Goal: Task Accomplishment & Management: Manage account settings

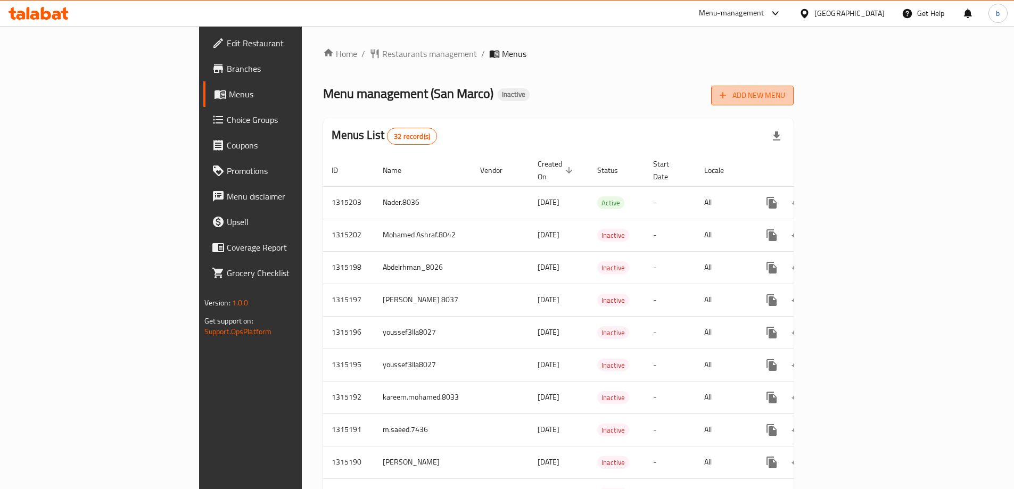
click at [785, 100] on span "Add New Menu" at bounding box center [752, 95] width 65 height 13
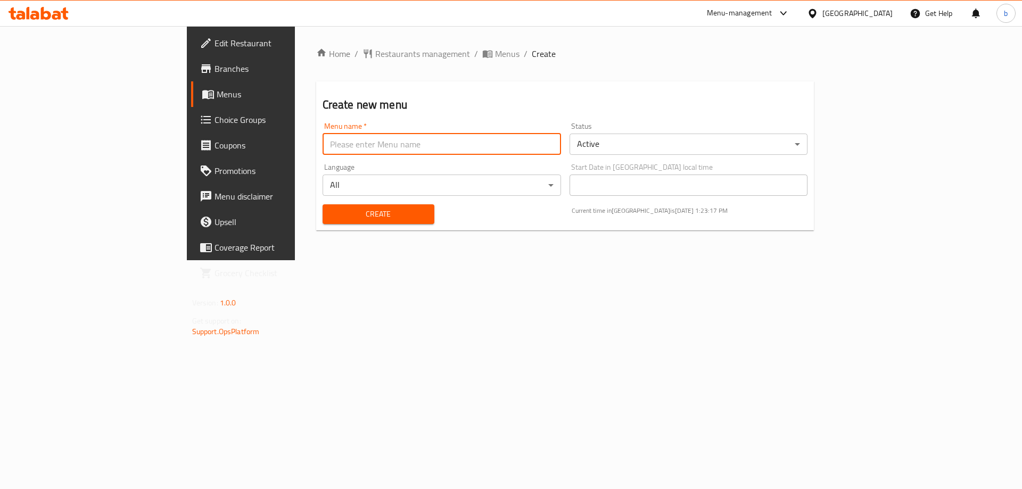
click at [439, 145] on input "text" at bounding box center [442, 144] width 239 height 21
click at [323, 145] on input "basmala8929" at bounding box center [442, 144] width 239 height 21
type input "basmala8029"
click at [331, 217] on span "Create" at bounding box center [378, 214] width 95 height 13
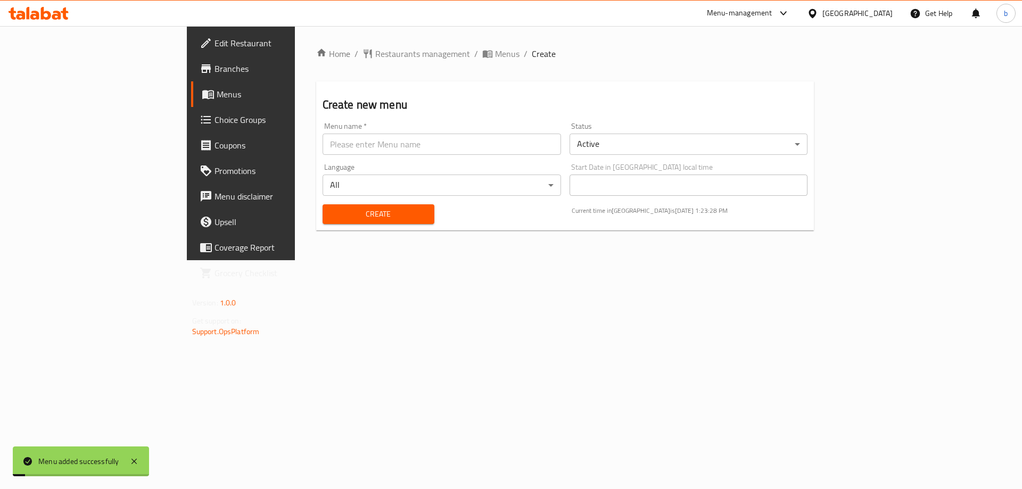
click at [340, 192] on body "Menu added successfully ​ Menu-management United Arab Emirates Get Help b Edit …" at bounding box center [511, 257] width 1022 height 463
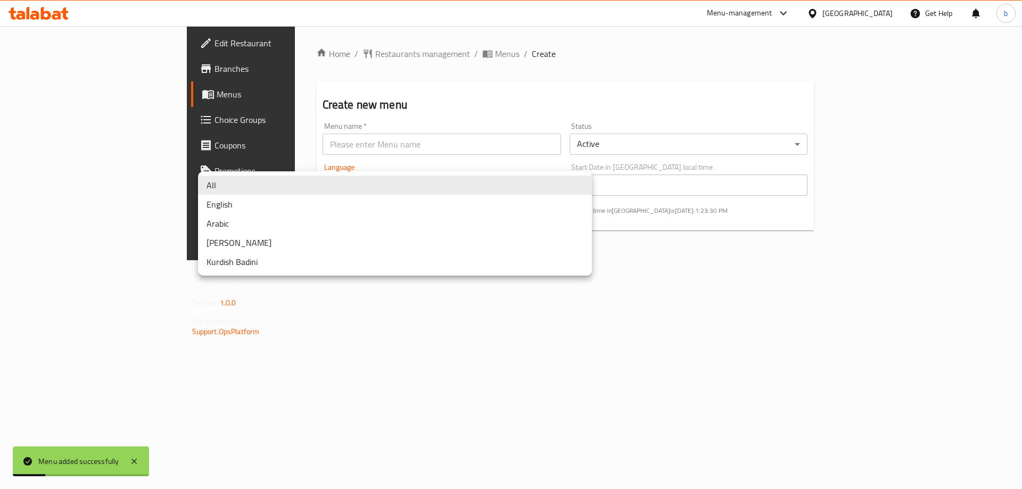
click at [438, 144] on div at bounding box center [511, 244] width 1022 height 489
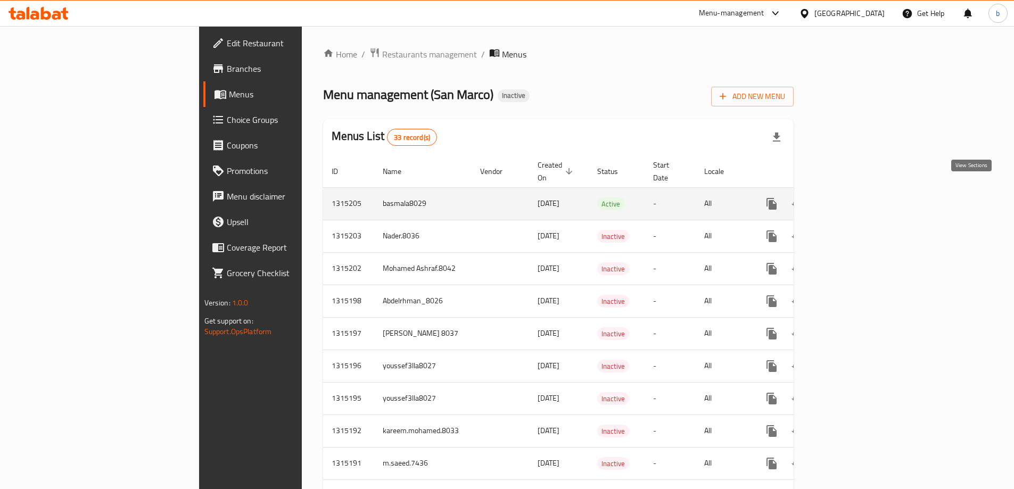
click at [855, 198] on icon "enhanced table" at bounding box center [848, 204] width 13 height 13
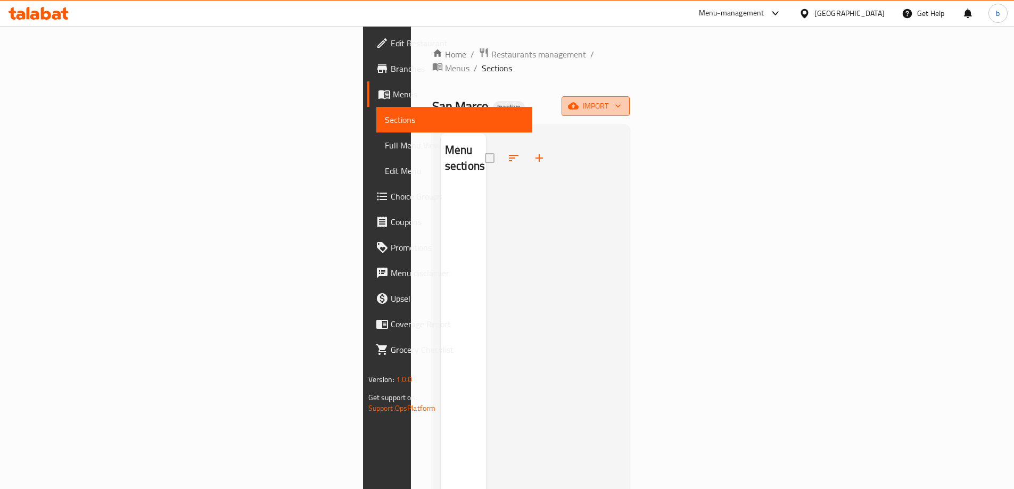
click at [621, 100] on span "import" at bounding box center [595, 106] width 51 height 13
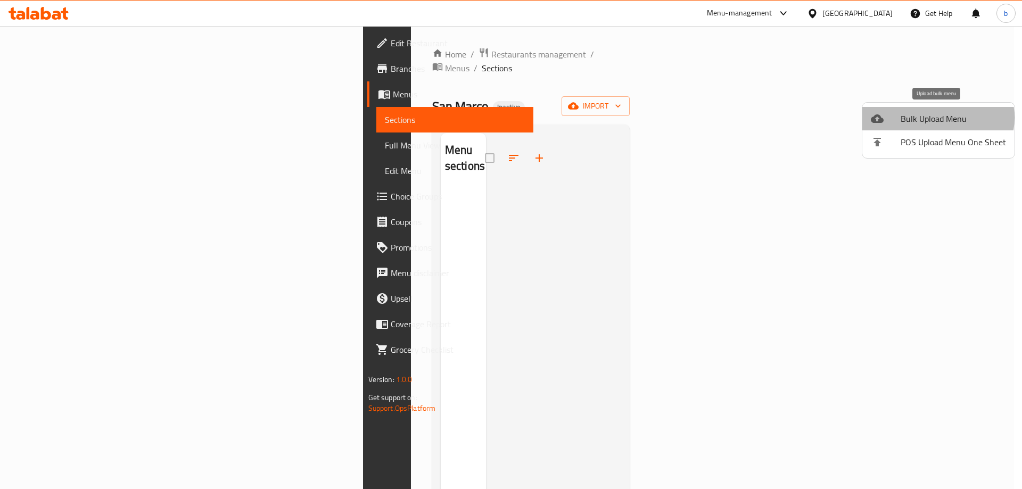
click at [937, 118] on span "Bulk Upload Menu" at bounding box center [953, 118] width 105 height 13
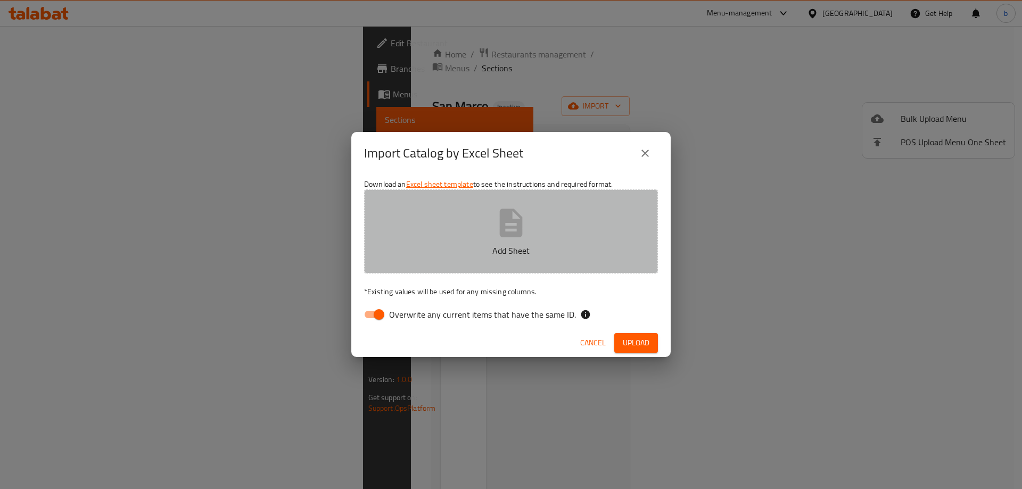
click at [555, 239] on button "Add Sheet" at bounding box center [511, 232] width 294 height 84
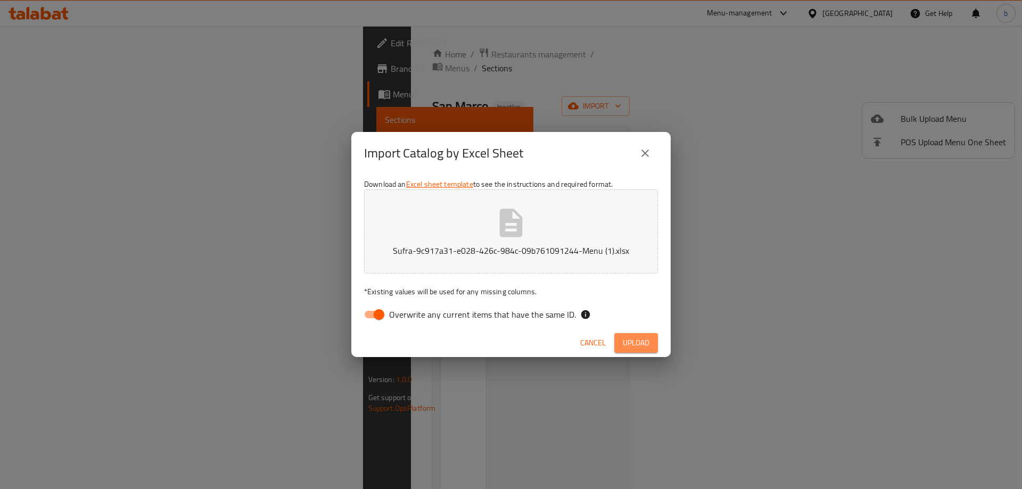
click at [641, 340] on span "Upload" at bounding box center [636, 342] width 27 height 13
click at [629, 349] on span "Upload" at bounding box center [636, 342] width 27 height 13
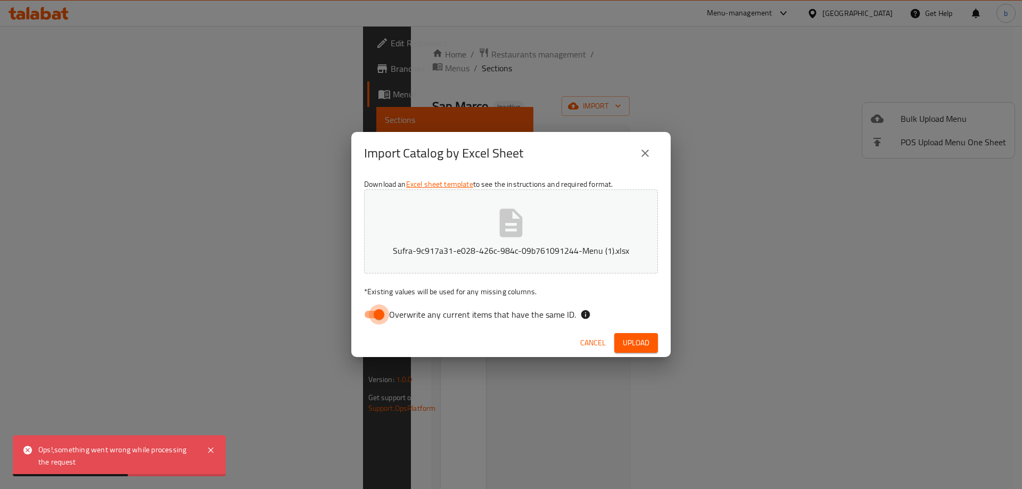
click at [383, 315] on input "Overwrite any current items that have the same ID." at bounding box center [379, 315] width 61 height 20
click at [373, 315] on input "Overwrite any current items that have the same ID." at bounding box center [368, 315] width 61 height 20
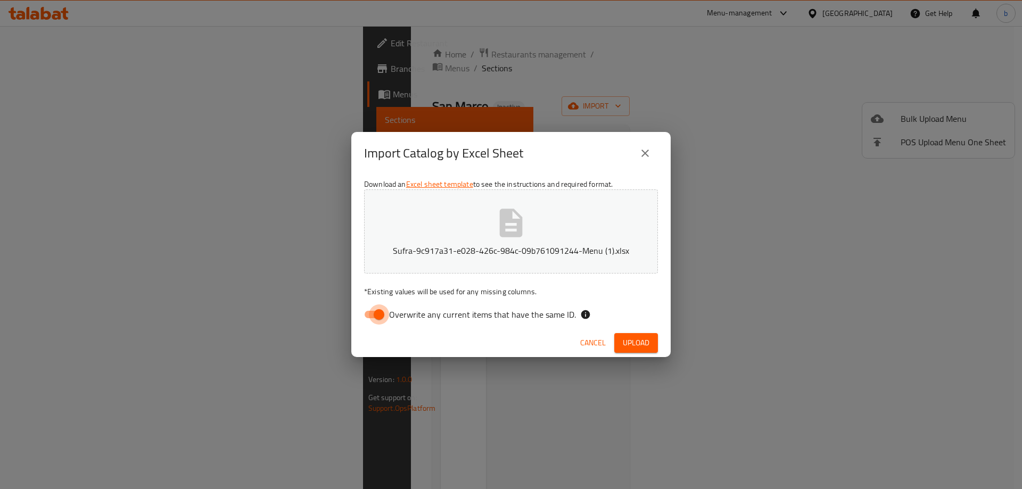
click at [375, 315] on input "Overwrite any current items that have the same ID." at bounding box center [379, 315] width 61 height 20
checkbox input "false"
click at [636, 344] on span "Upload" at bounding box center [636, 342] width 27 height 13
click at [651, 152] on icon "close" at bounding box center [645, 153] width 13 height 13
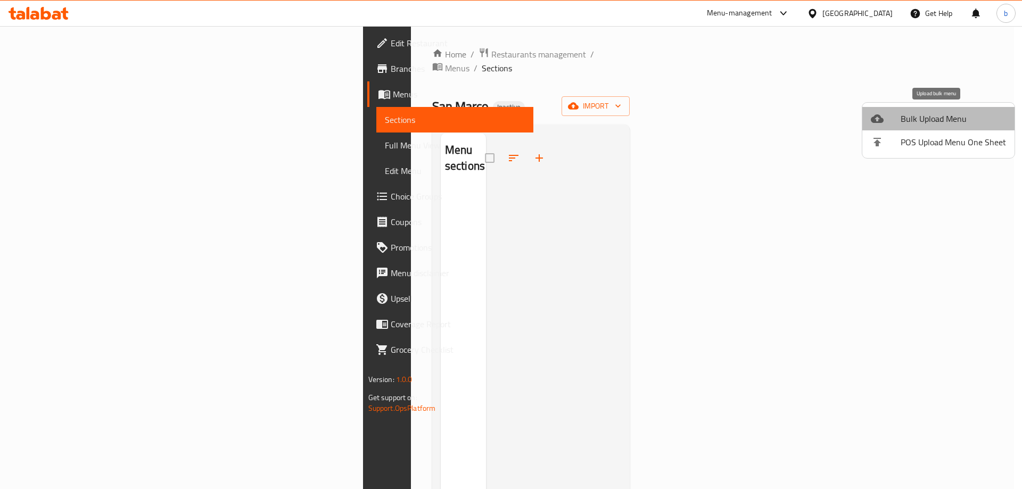
click at [951, 118] on span "Bulk Upload Menu" at bounding box center [953, 118] width 105 height 13
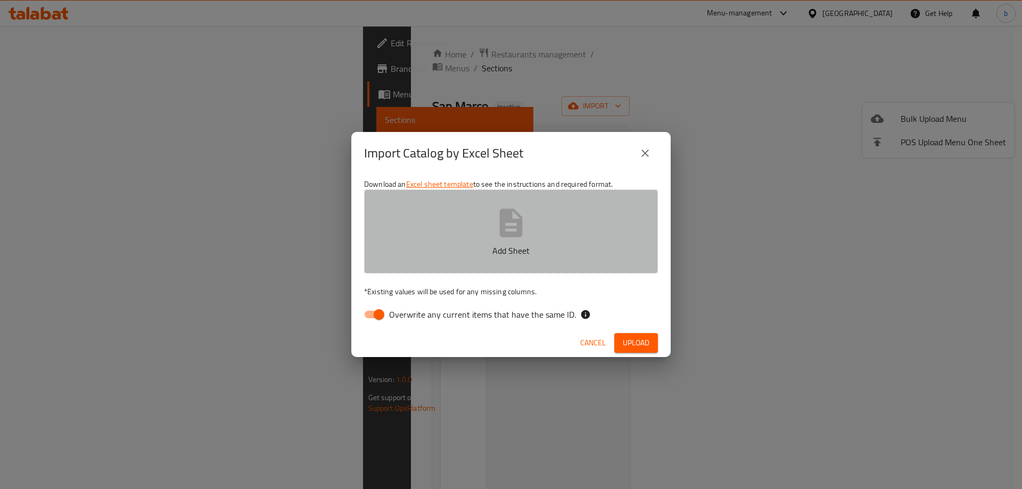
click at [538, 227] on button "Add Sheet" at bounding box center [511, 232] width 294 height 84
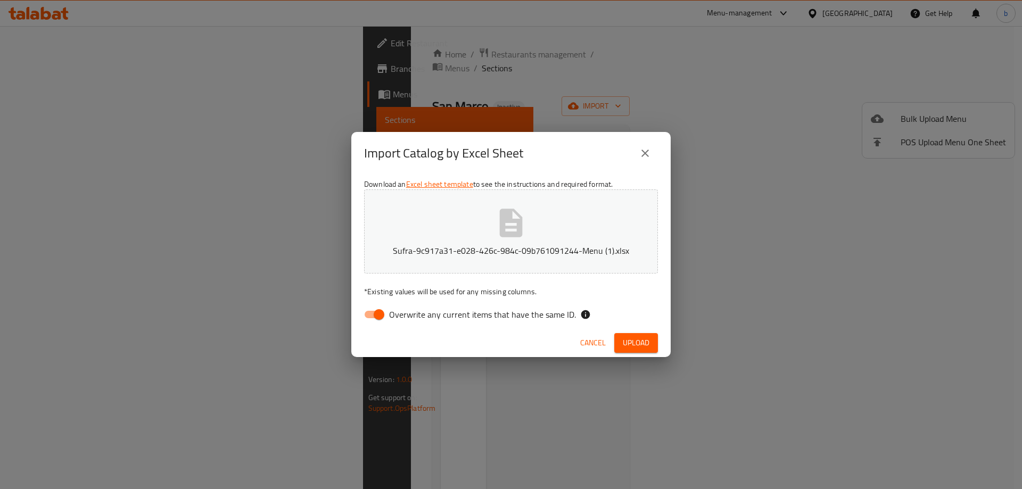
click at [372, 307] on input "Overwrite any current items that have the same ID." at bounding box center [379, 315] width 61 height 20
checkbox input "false"
click at [629, 341] on span "Upload" at bounding box center [636, 342] width 27 height 13
click at [650, 152] on icon "close" at bounding box center [645, 153] width 13 height 13
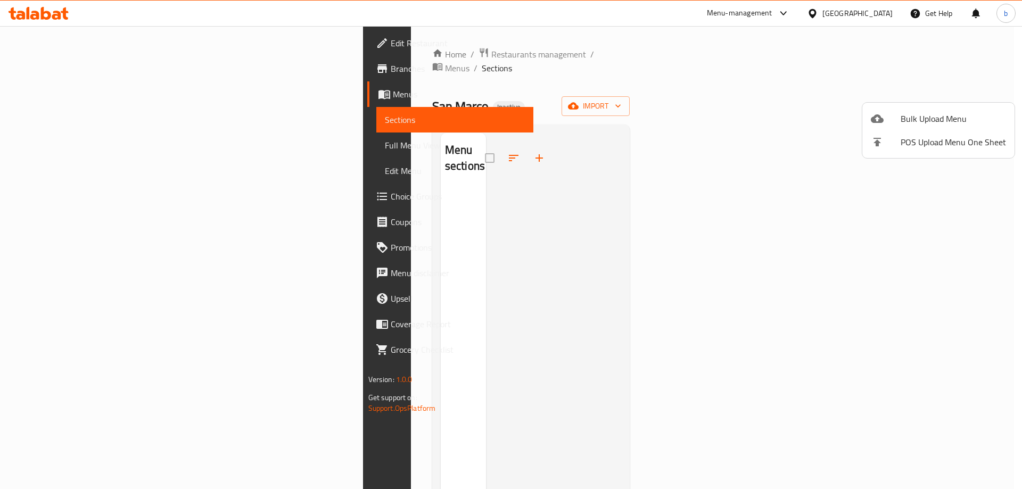
click at [56, 70] on div at bounding box center [511, 244] width 1022 height 489
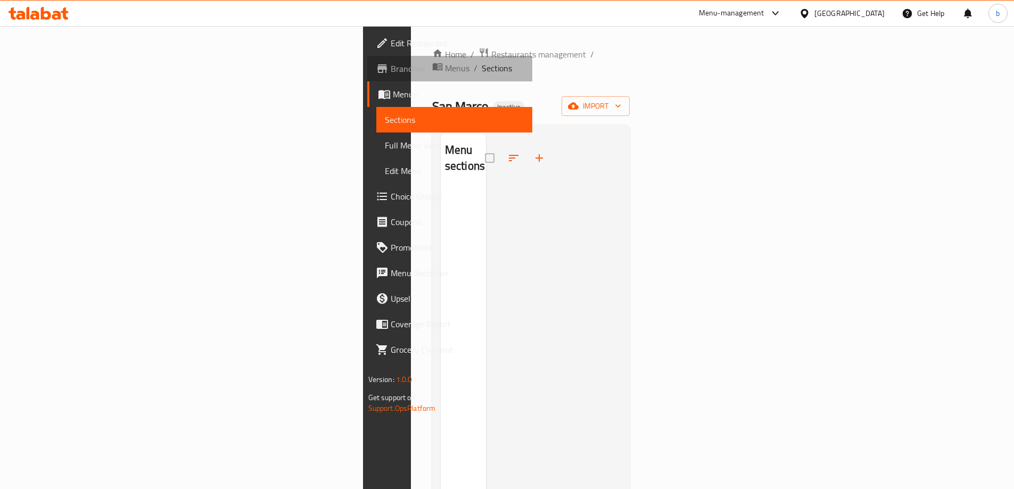
click at [391, 75] on span "Branches" at bounding box center [457, 68] width 133 height 13
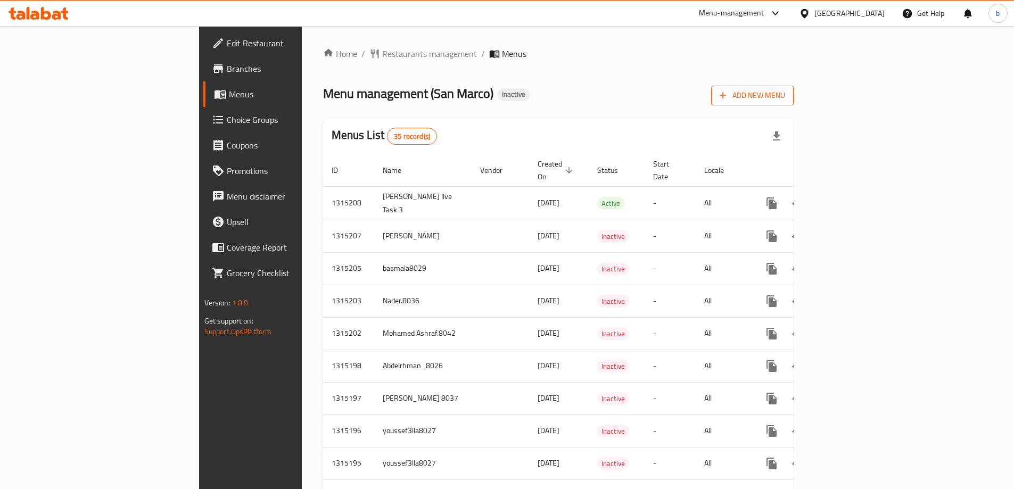
click at [785, 95] on span "Add New Menu" at bounding box center [752, 95] width 65 height 13
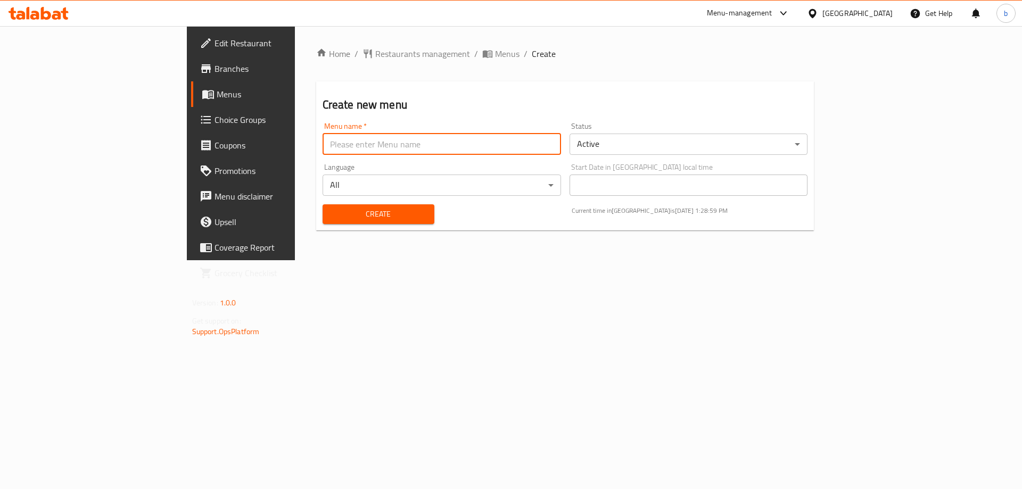
click at [548, 148] on input "text" at bounding box center [442, 144] width 239 height 21
click at [323, 143] on input "basmala8929" at bounding box center [442, 144] width 239 height 21
type input "basmala8029"
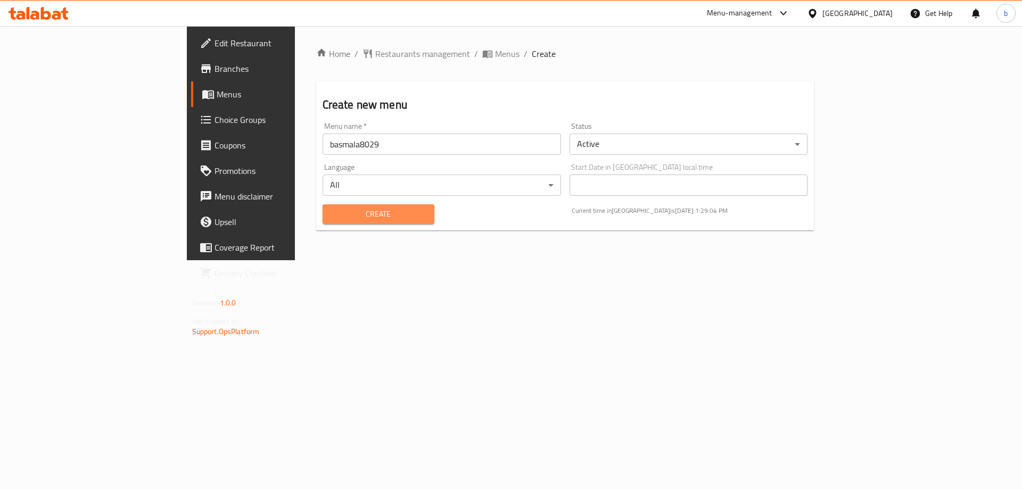
click at [365, 211] on span "Create" at bounding box center [378, 214] width 95 height 13
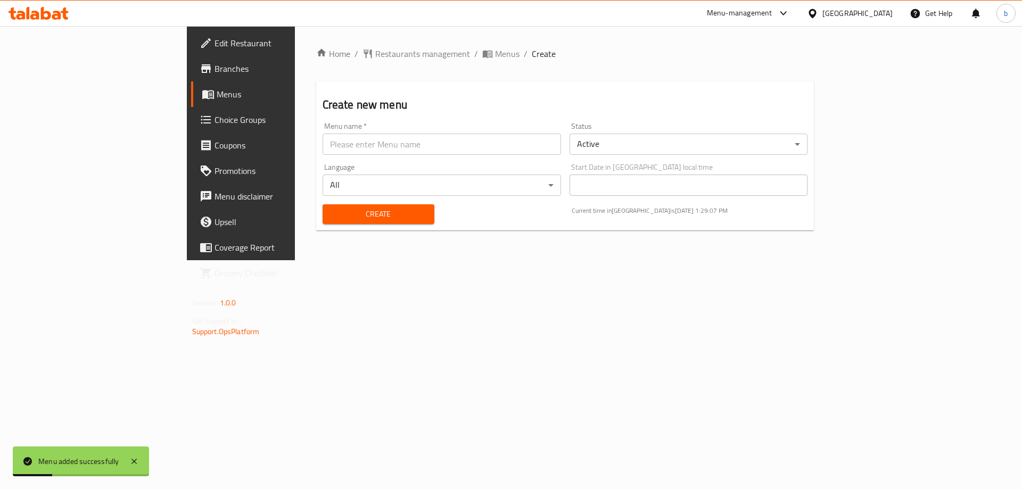
click at [217, 89] on span "Menus" at bounding box center [283, 94] width 133 height 13
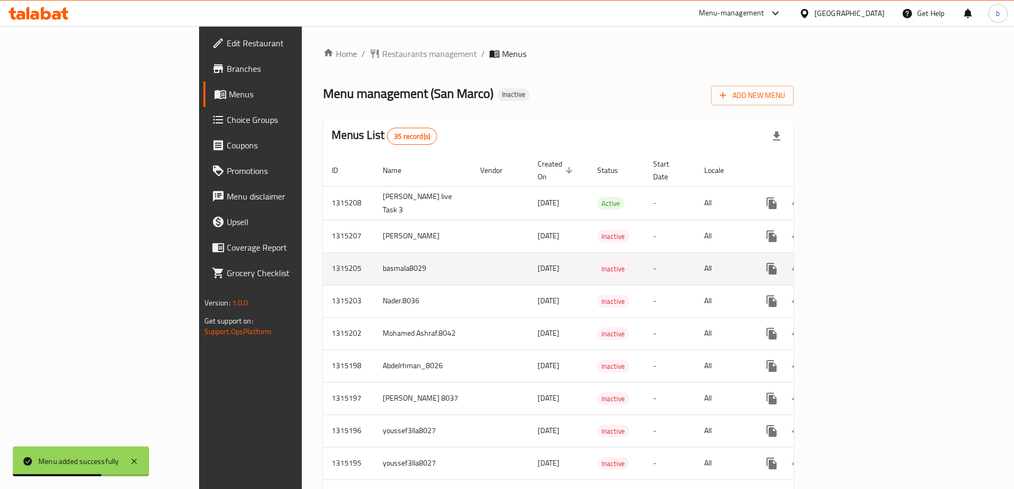
click at [374, 261] on td "basmala8029" at bounding box center [422, 268] width 97 height 32
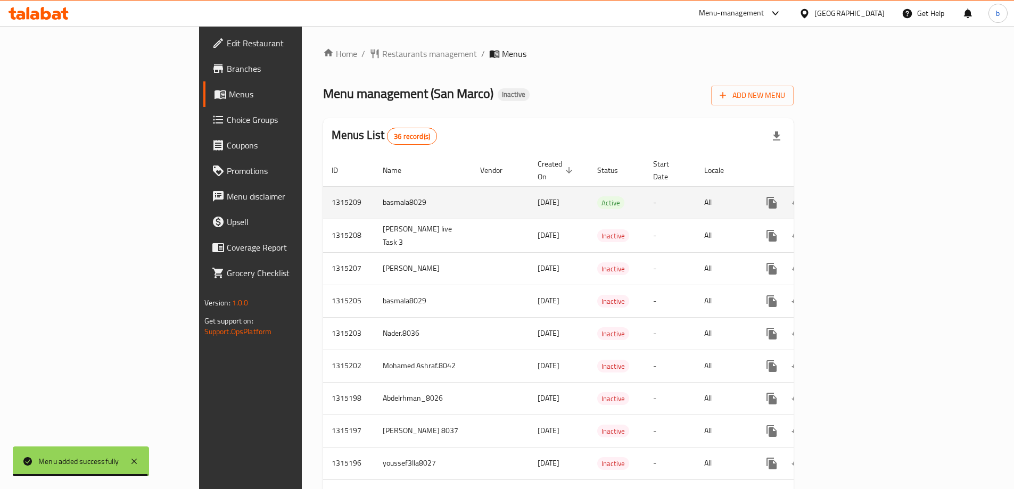
click at [472, 187] on td "enhanced table" at bounding box center [500, 202] width 57 height 32
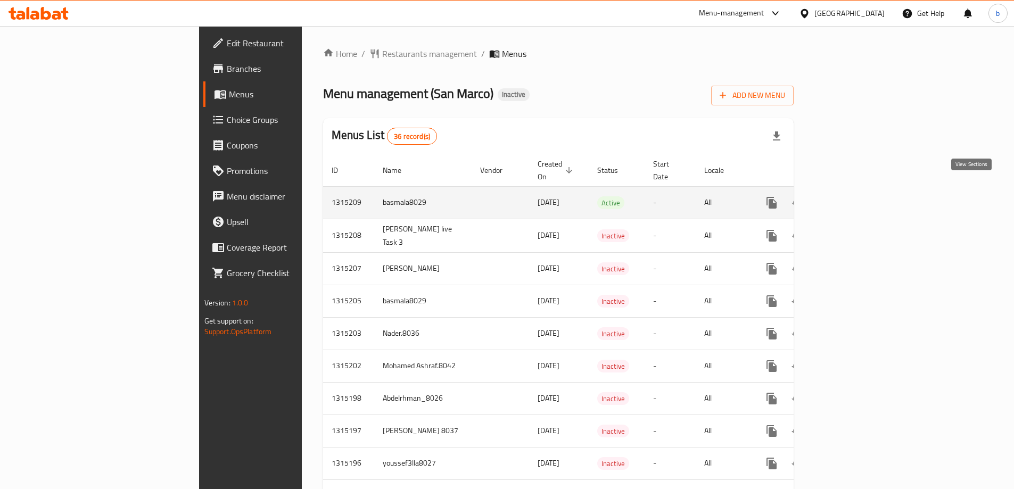
click at [853, 198] on icon "enhanced table" at bounding box center [849, 203] width 10 height 10
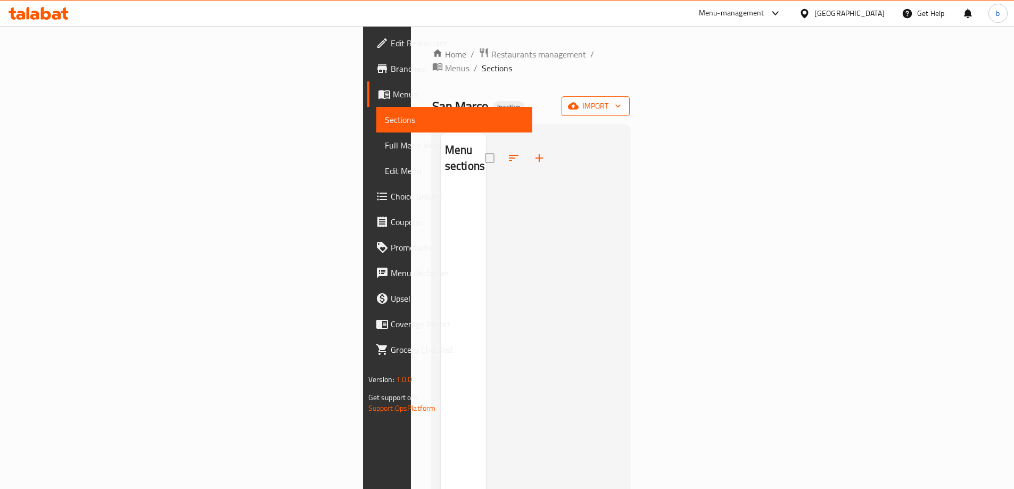
click at [630, 96] on button "import" at bounding box center [596, 106] width 68 height 20
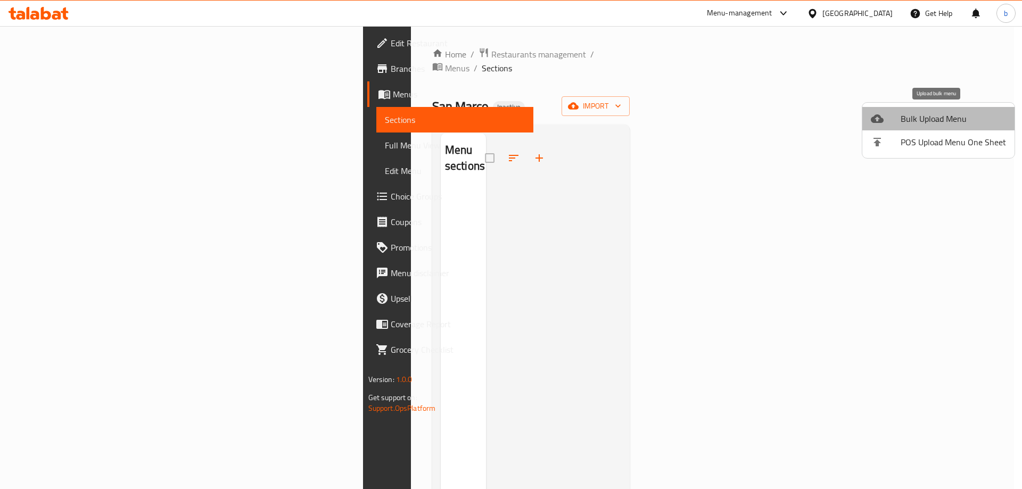
click at [943, 117] on span "Bulk Upload Menu" at bounding box center [953, 118] width 105 height 13
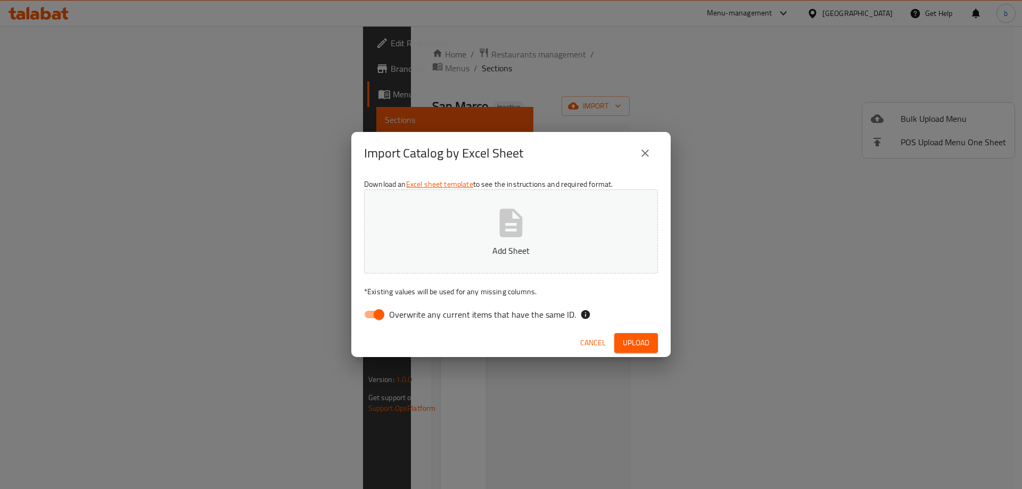
drag, startPoint x: 380, startPoint y: 311, endPoint x: 401, endPoint y: 296, distance: 26.0
click at [380, 311] on input "Overwrite any current items that have the same ID." at bounding box center [379, 315] width 61 height 20
checkbox input "false"
click at [533, 235] on button "Add Sheet" at bounding box center [511, 232] width 294 height 84
click at [639, 347] on span "Upload" at bounding box center [636, 342] width 27 height 13
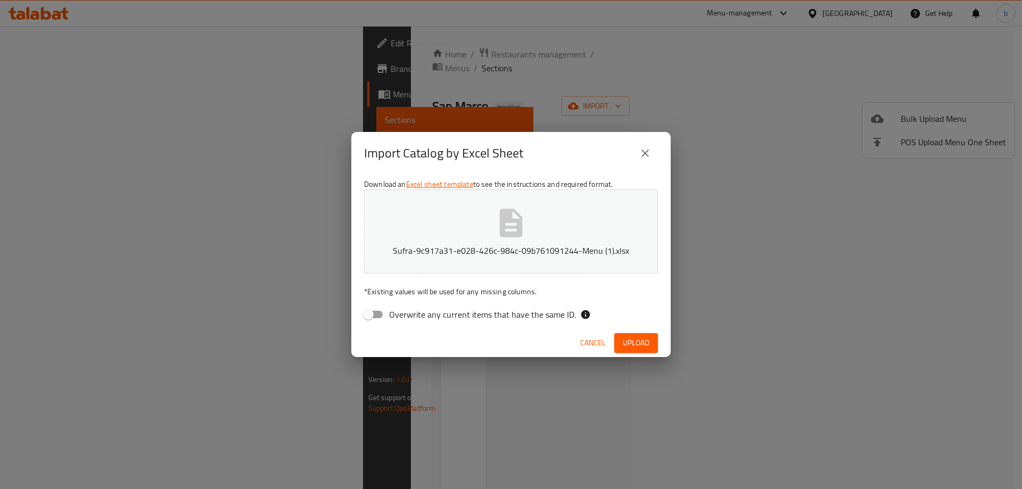
click at [554, 212] on button "Sufra-9c917a31-e028-426c-984c-09b761091244-Menu (1).xlsx" at bounding box center [511, 232] width 294 height 84
click at [631, 346] on span "Upload" at bounding box center [636, 342] width 27 height 13
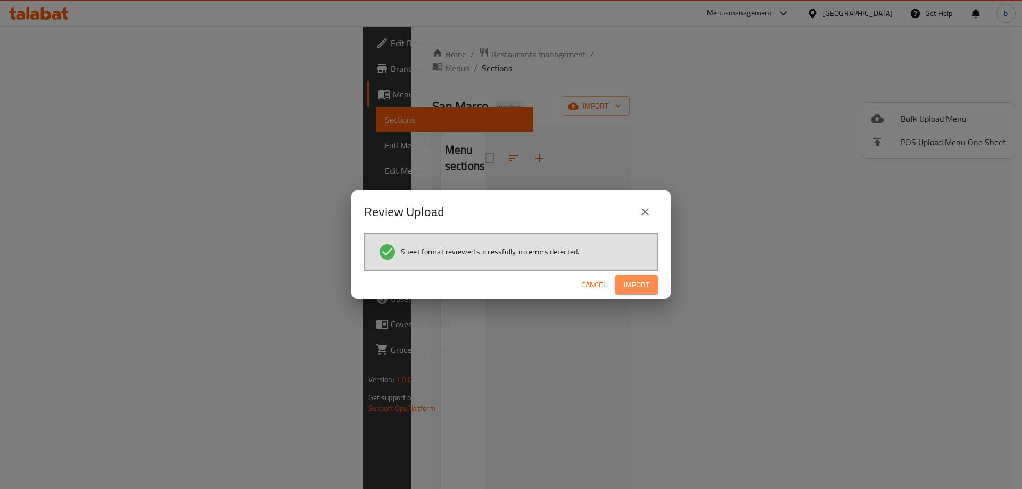
click at [621, 289] on button "Import" at bounding box center [636, 285] width 43 height 20
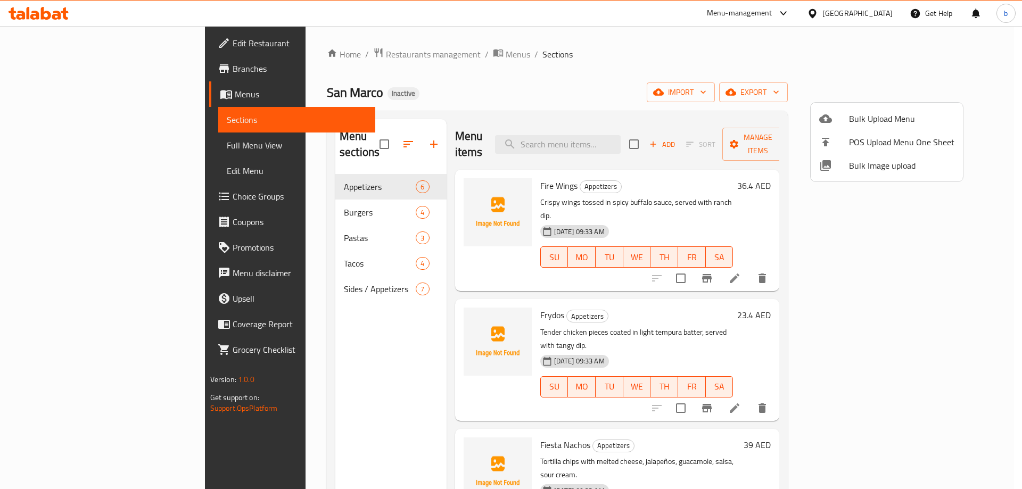
click at [736, 119] on div at bounding box center [511, 244] width 1022 height 489
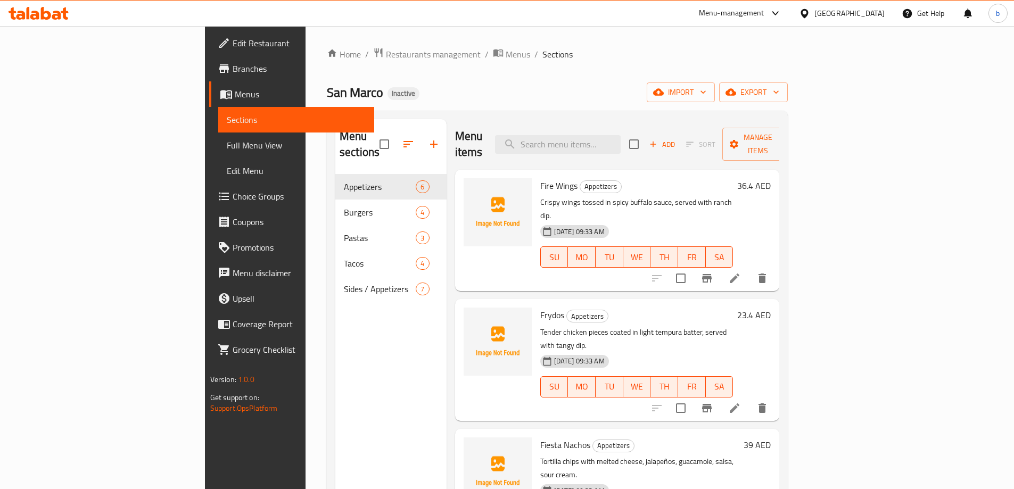
click at [227, 140] on span "Full Menu View" at bounding box center [296, 145] width 139 height 13
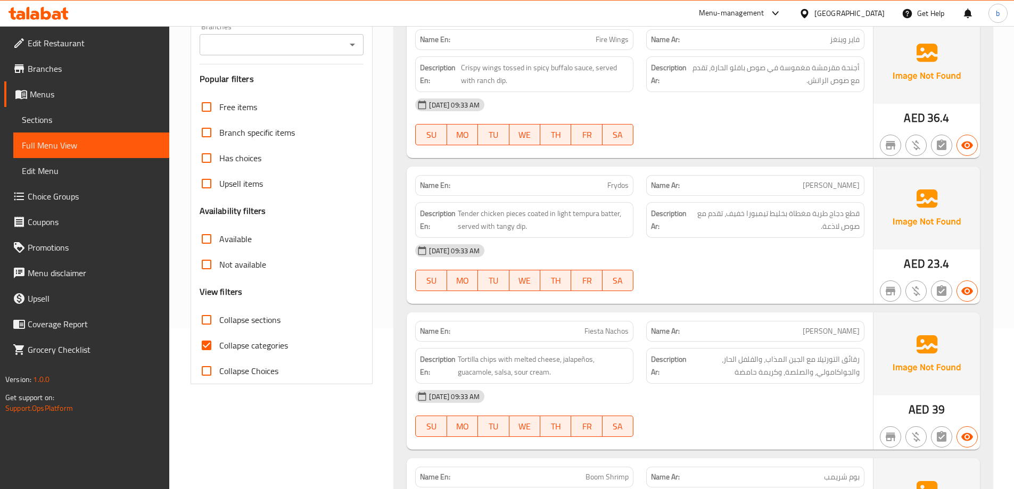
scroll to position [213, 0]
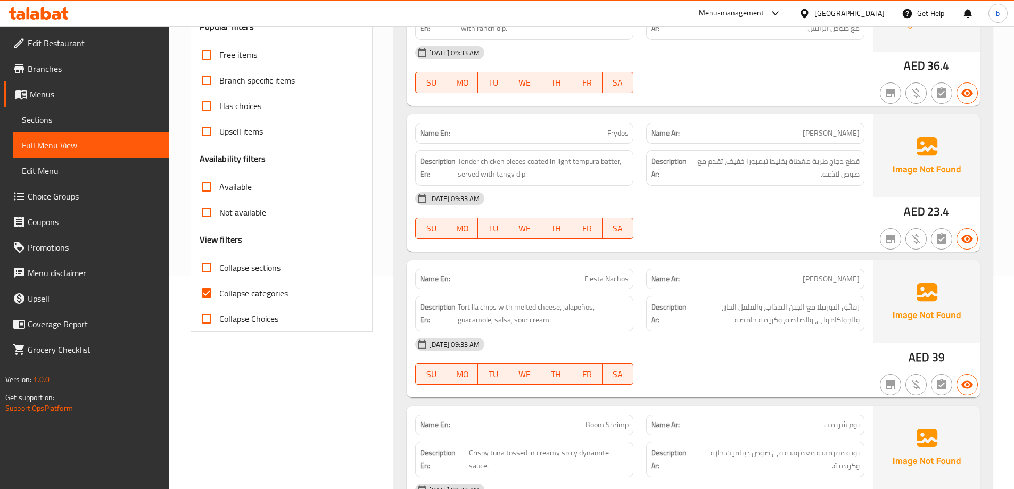
click at [206, 293] on input "Collapse categories" at bounding box center [207, 294] width 26 height 26
checkbox input "false"
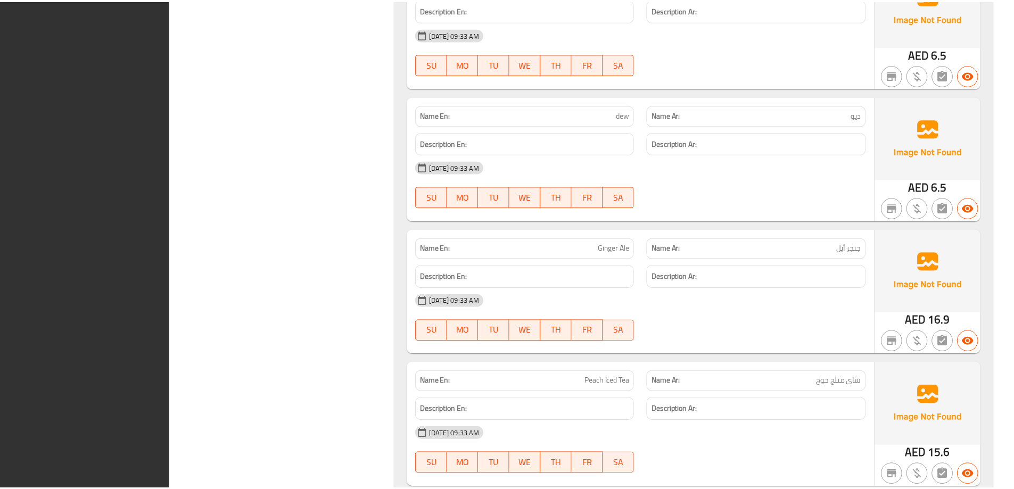
scroll to position [3340, 0]
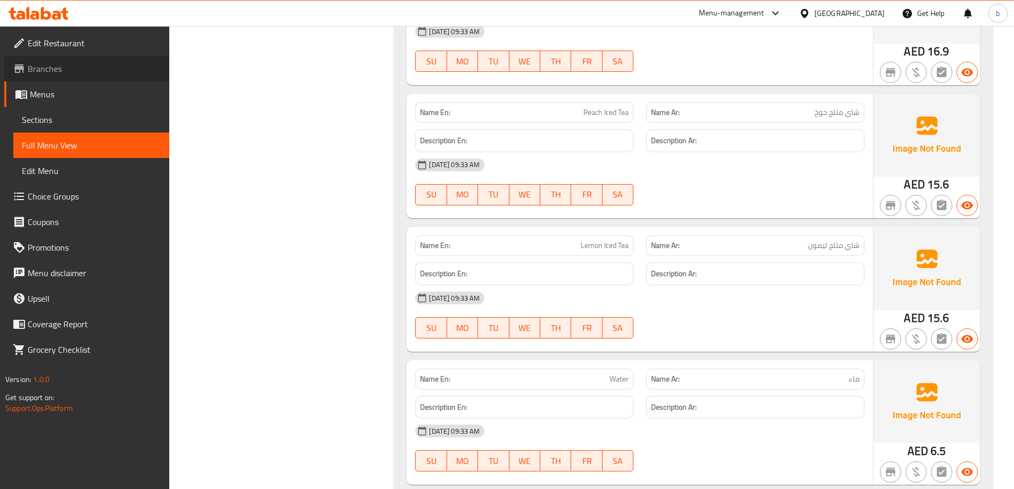
click at [57, 67] on span "Branches" at bounding box center [94, 68] width 133 height 13
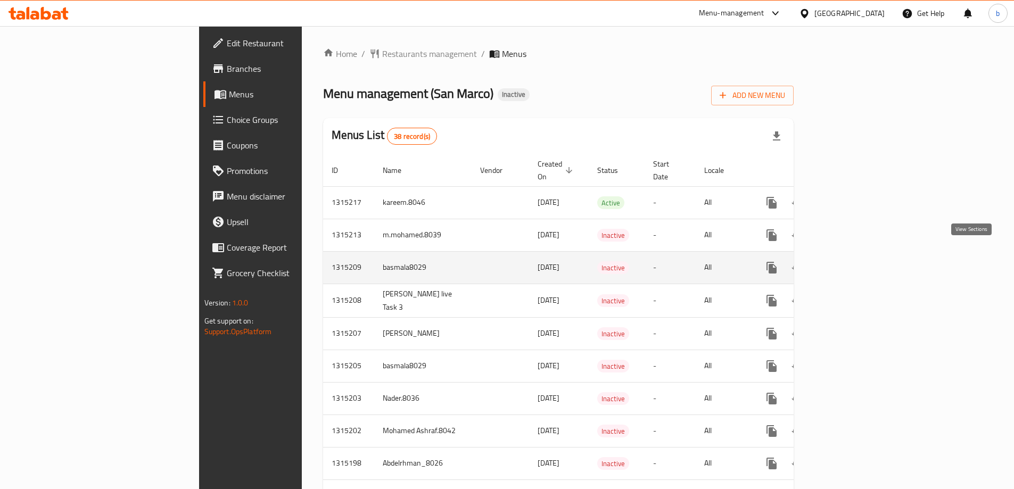
click at [855, 261] on icon "enhanced table" at bounding box center [848, 267] width 13 height 13
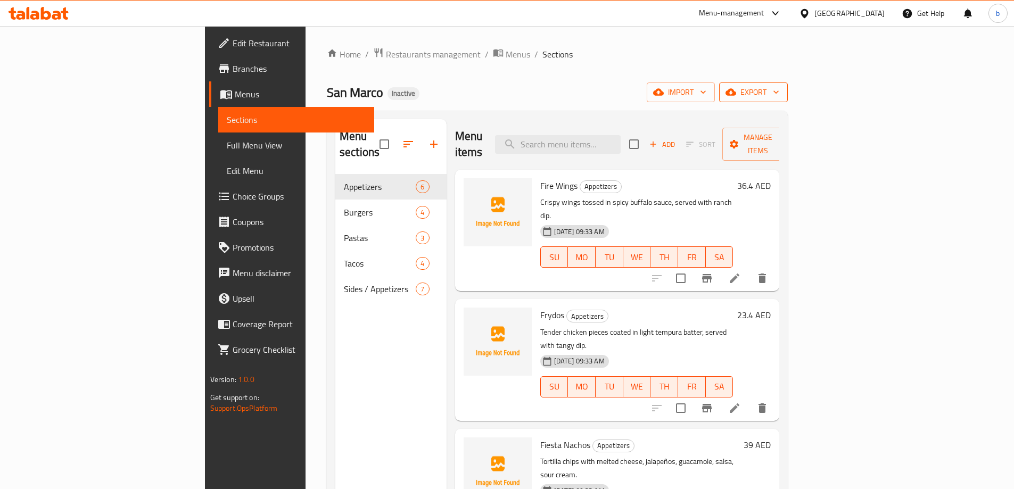
click at [788, 100] on button "export" at bounding box center [753, 93] width 69 height 20
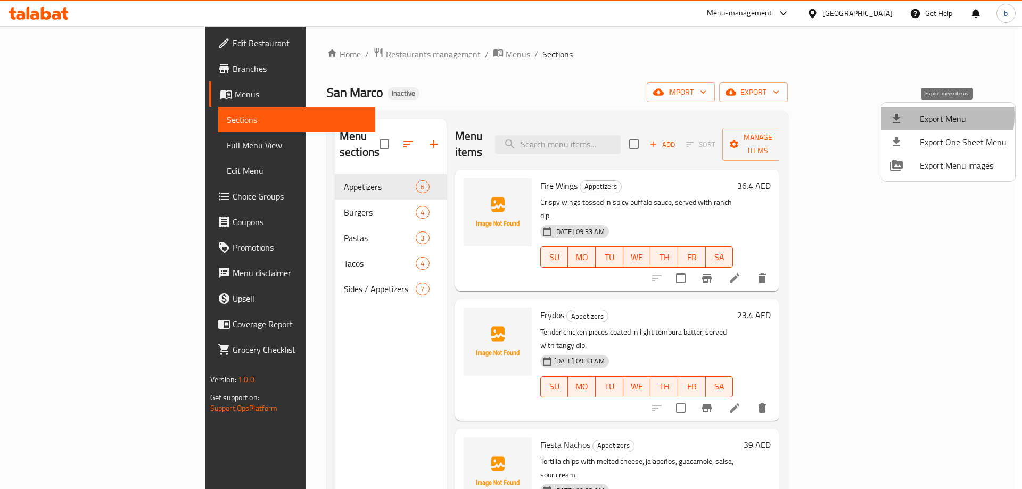
click at [921, 116] on span "Export Menu" at bounding box center [963, 118] width 87 height 13
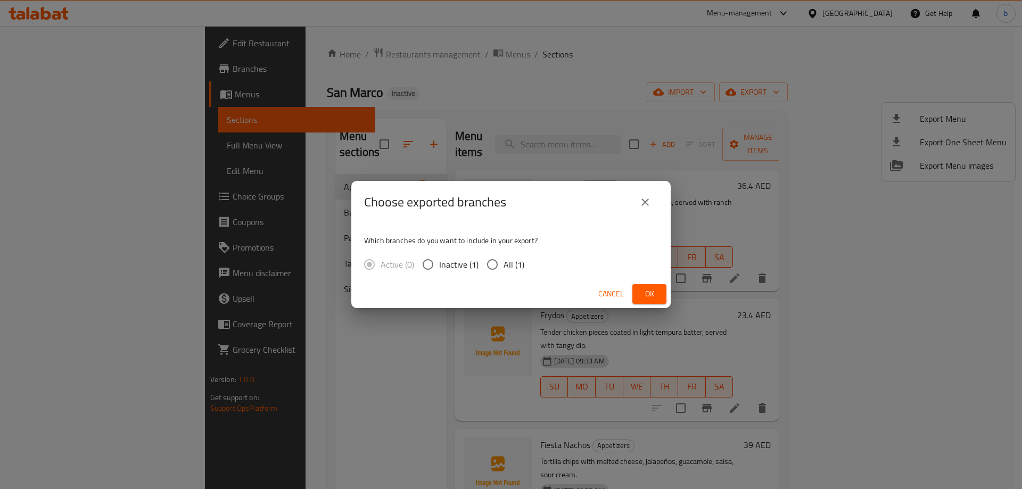
click at [490, 262] on input "All (1)" at bounding box center [492, 264] width 22 height 22
radio input "true"
click at [654, 298] on span "Ok" at bounding box center [649, 293] width 17 height 13
